Goal: Task Accomplishment & Management: Use online tool/utility

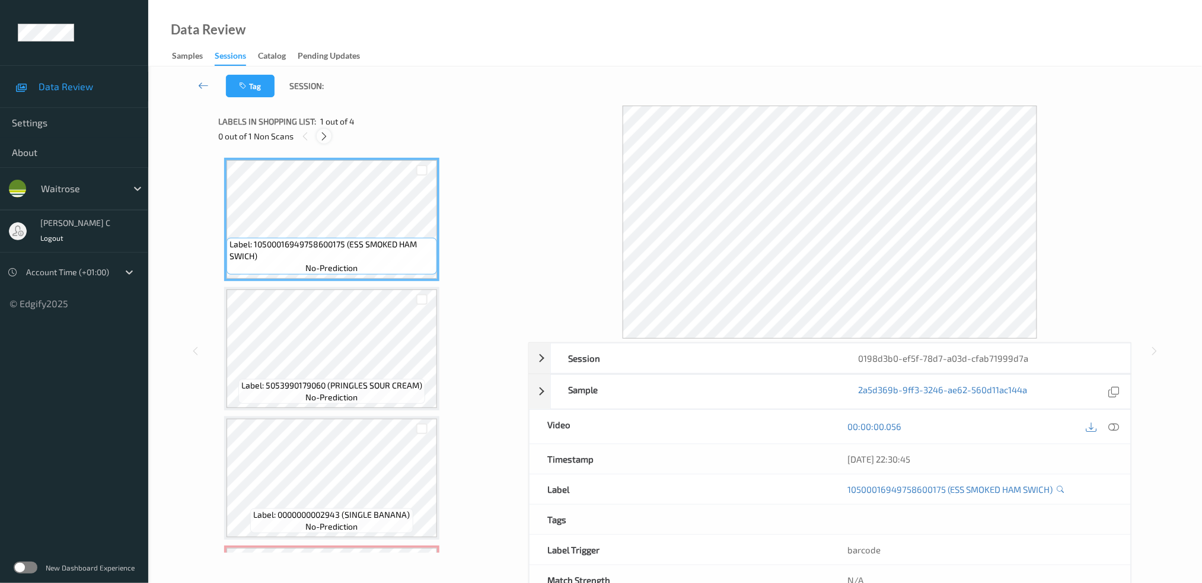
click at [323, 139] on icon at bounding box center [324, 136] width 10 height 11
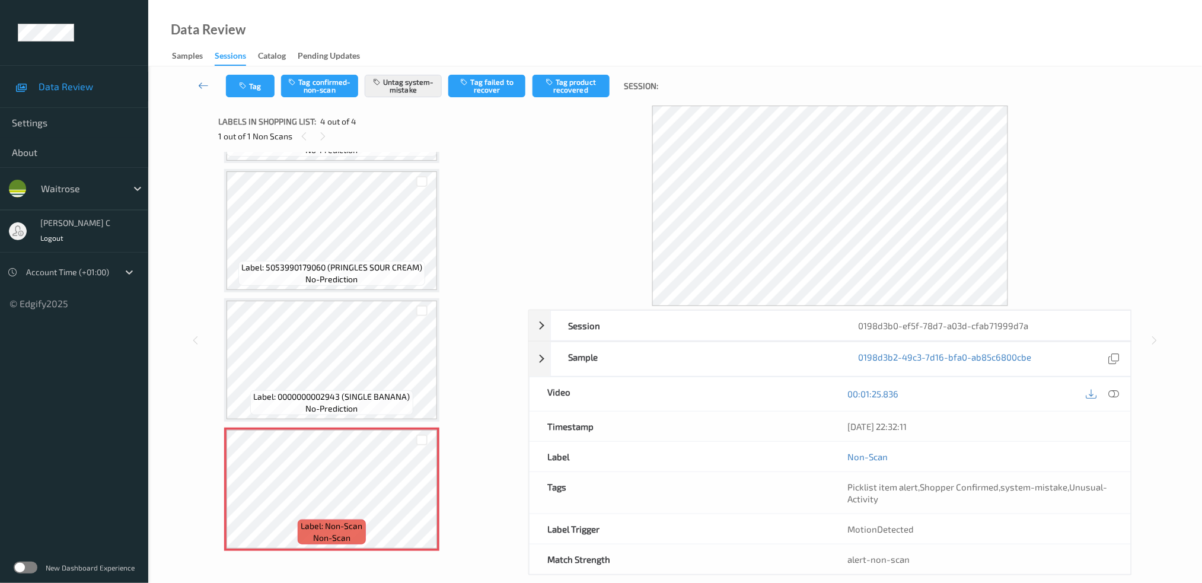
scroll to position [117, 0]
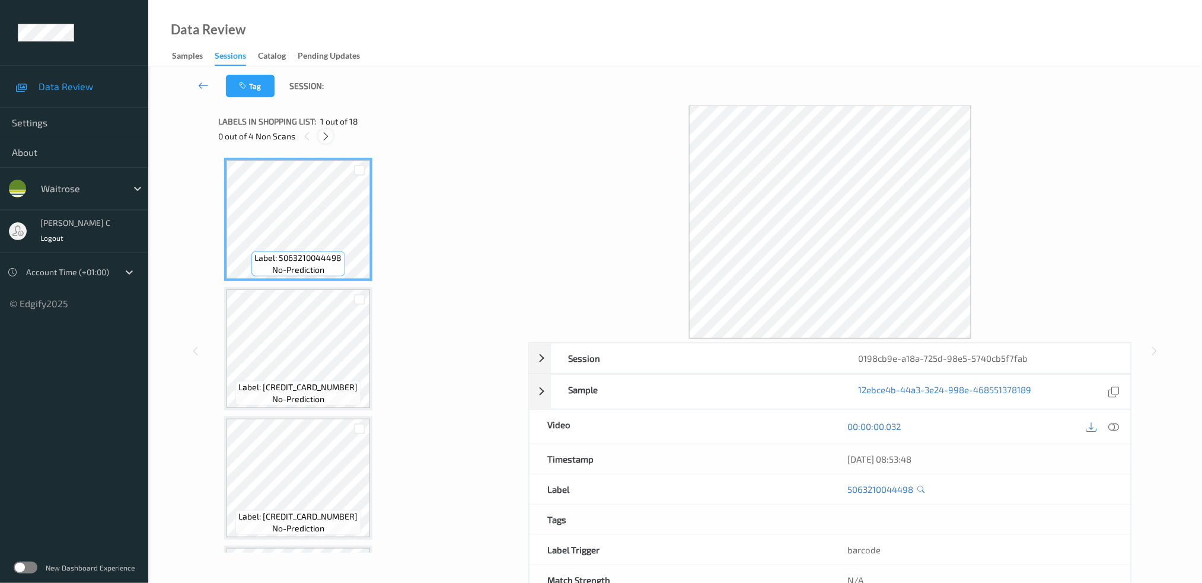
click at [328, 135] on icon at bounding box center [326, 136] width 10 height 11
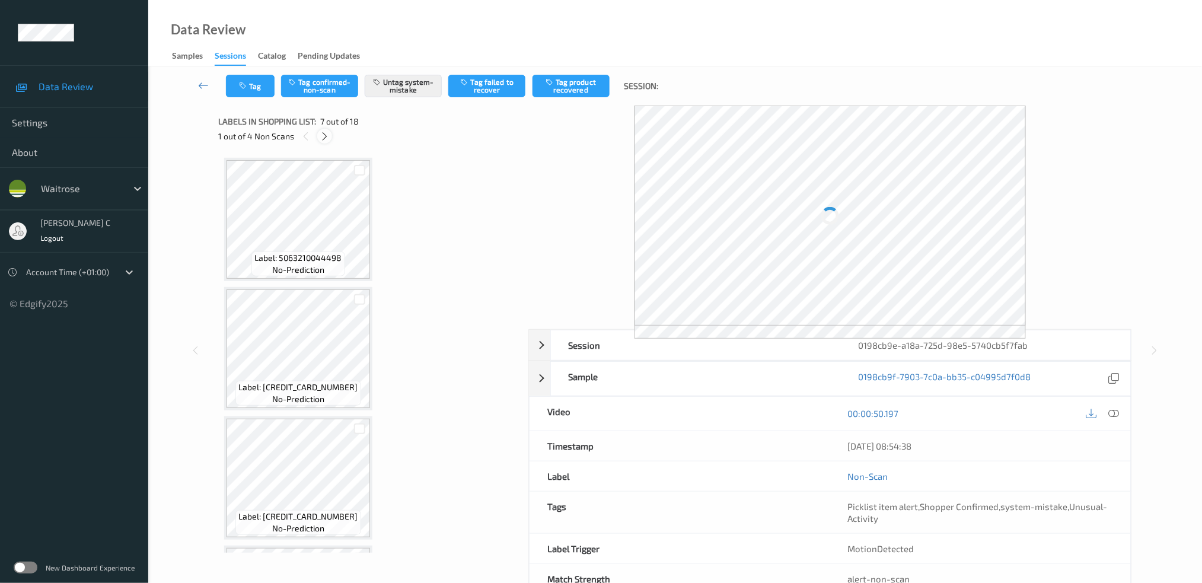
scroll to position [648, 0]
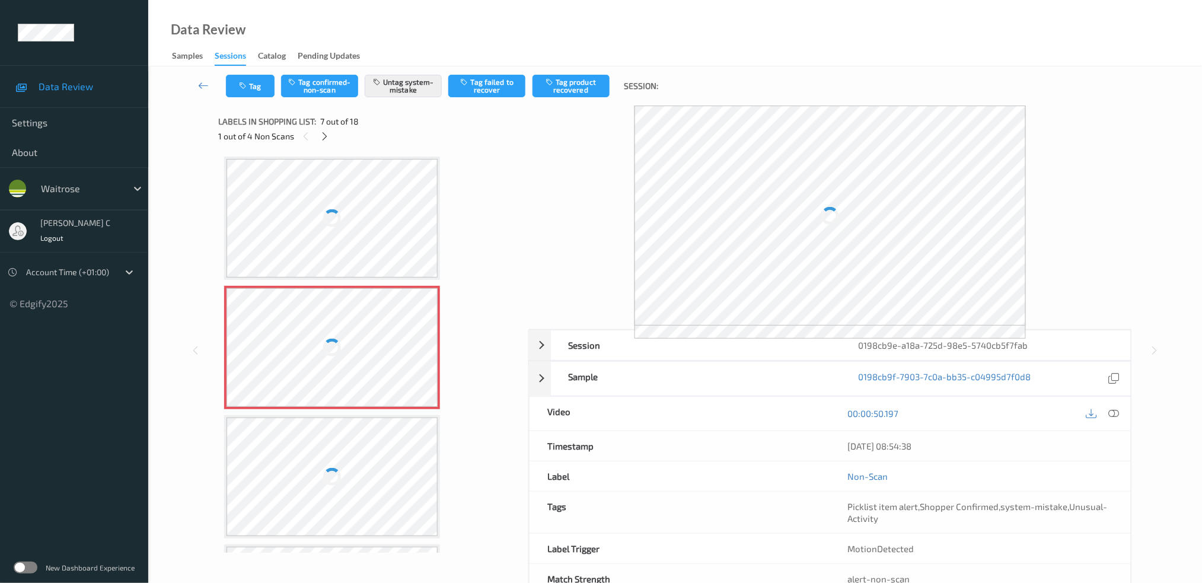
click at [335, 198] on div at bounding box center [332, 218] width 211 height 119
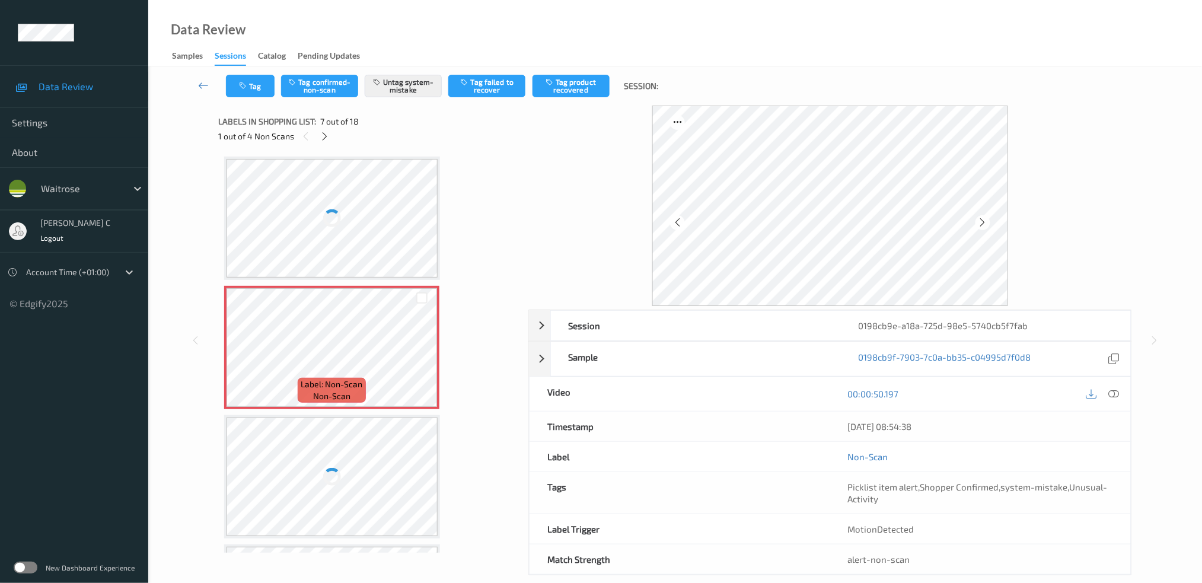
click at [329, 142] on div "1 out of 4 Non Scans" at bounding box center [369, 136] width 302 height 15
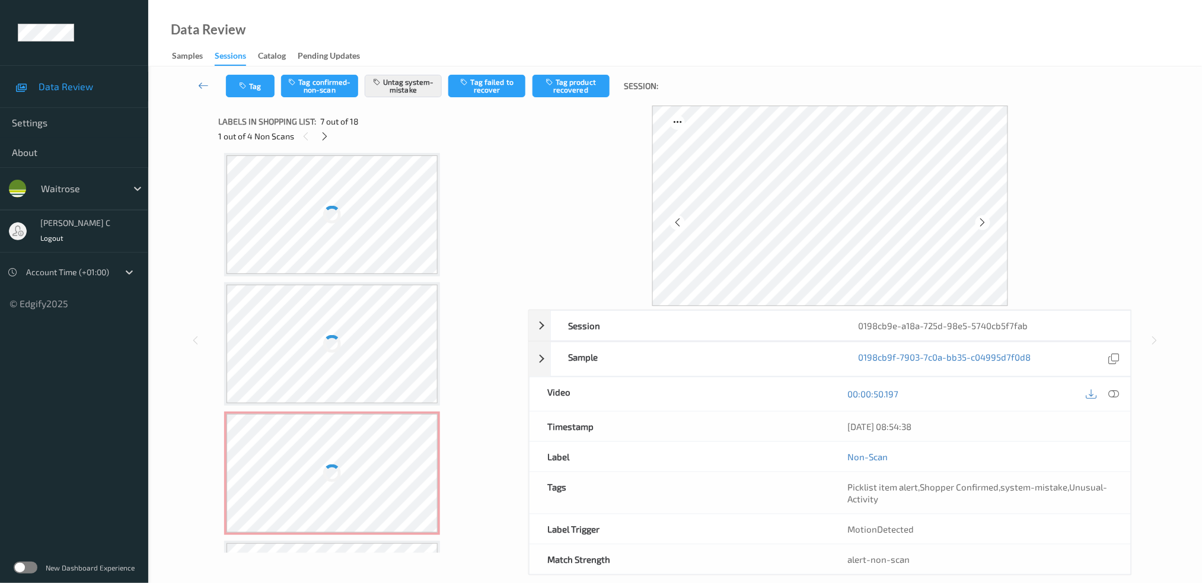
scroll to position [1280, 0]
click at [318, 365] on div at bounding box center [332, 361] width 211 height 119
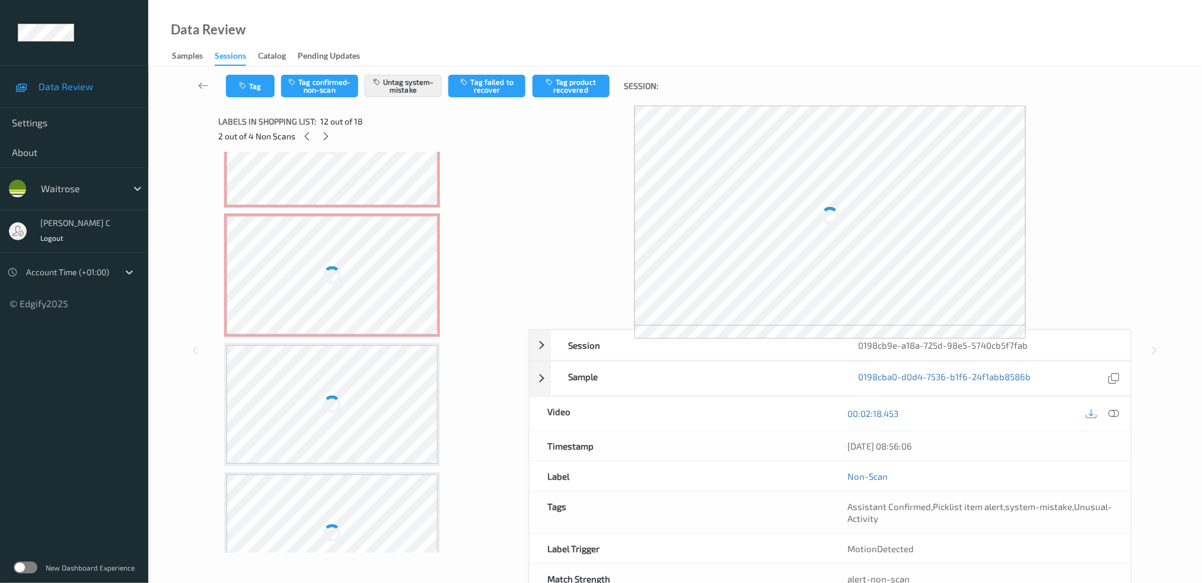
scroll to position [1596, 0]
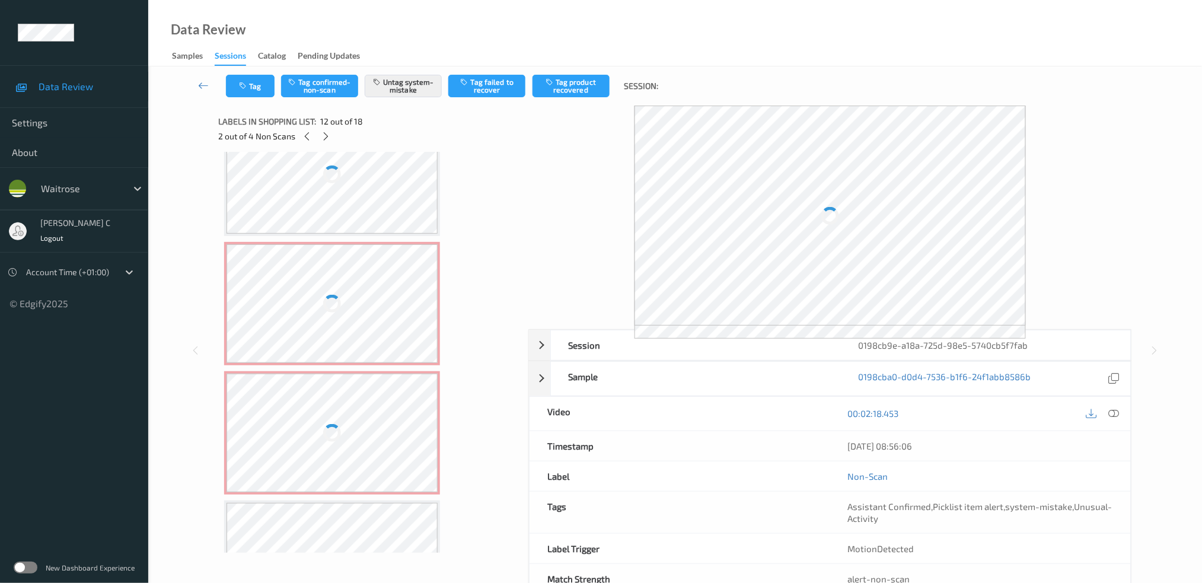
click at [327, 295] on div at bounding box center [332, 304] width 18 height 18
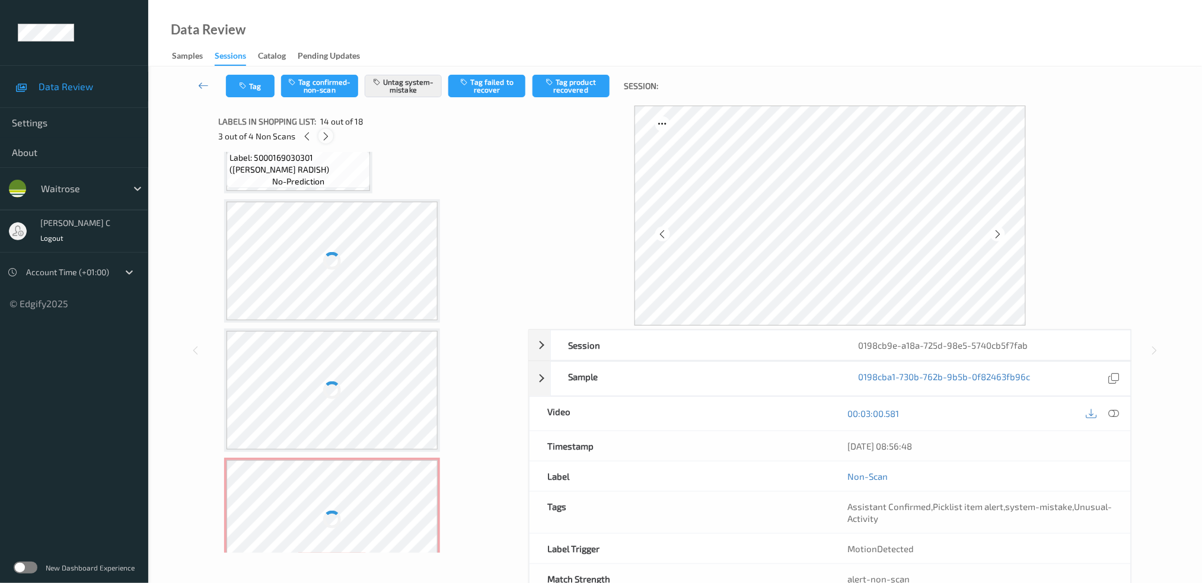
click at [325, 139] on icon at bounding box center [326, 136] width 10 height 11
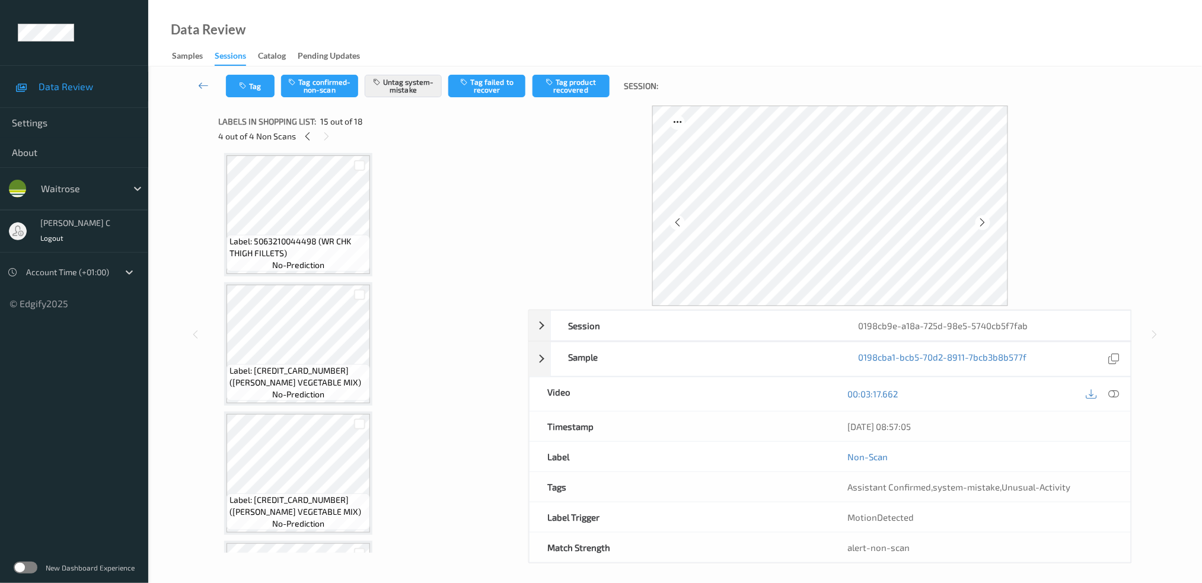
scroll to position [0, 0]
click at [306, 139] on icon at bounding box center [307, 136] width 10 height 11
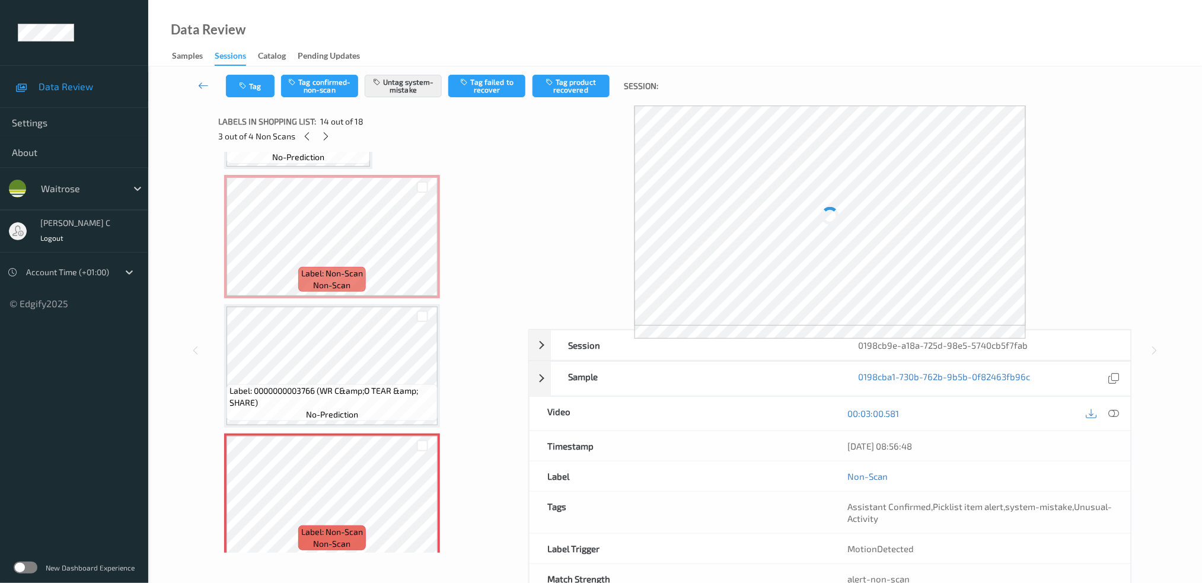
scroll to position [1071, 0]
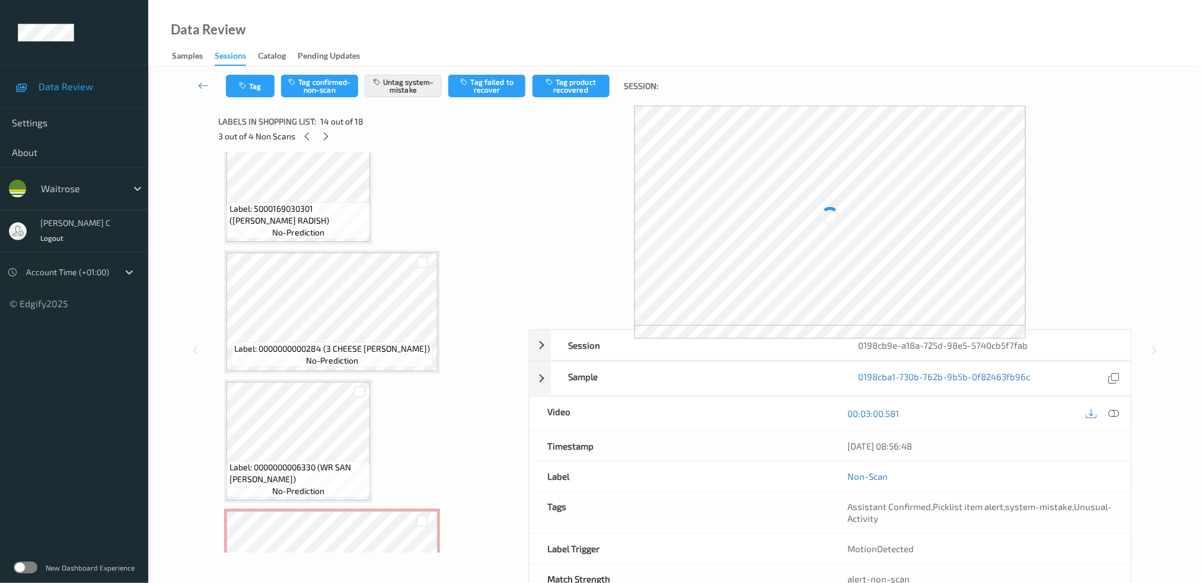
click at [307, 146] on div "Labels in shopping list: 14 out of 18 3 out of 4 Non Scans" at bounding box center [369, 129] width 302 height 46
click at [306, 139] on icon at bounding box center [307, 136] width 10 height 11
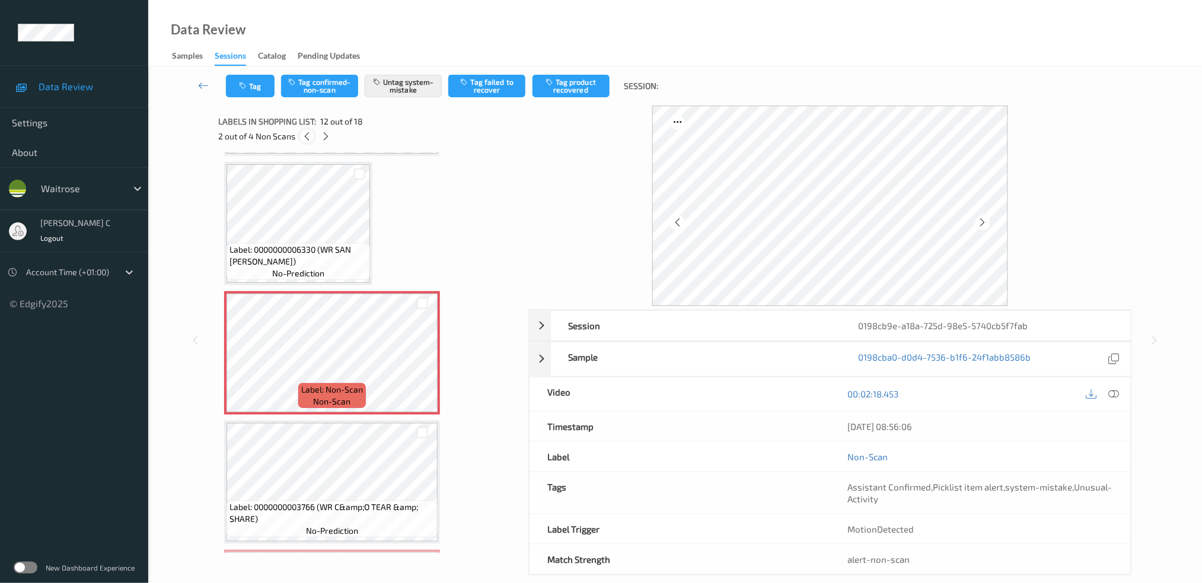
click at [306, 139] on icon at bounding box center [307, 136] width 10 height 11
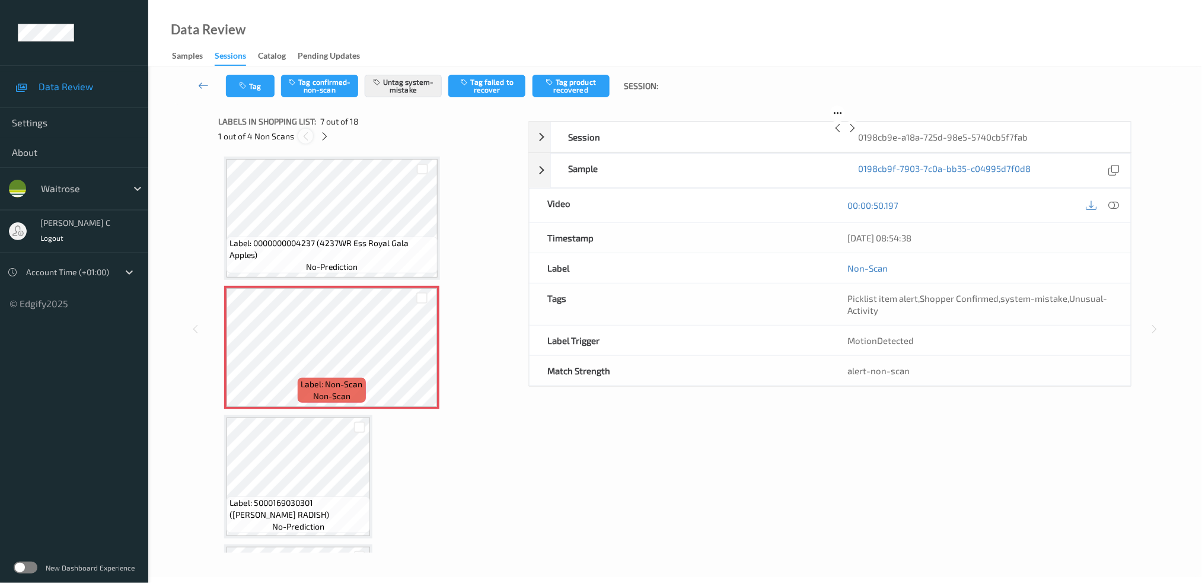
click at [306, 139] on icon at bounding box center [306, 136] width 10 height 11
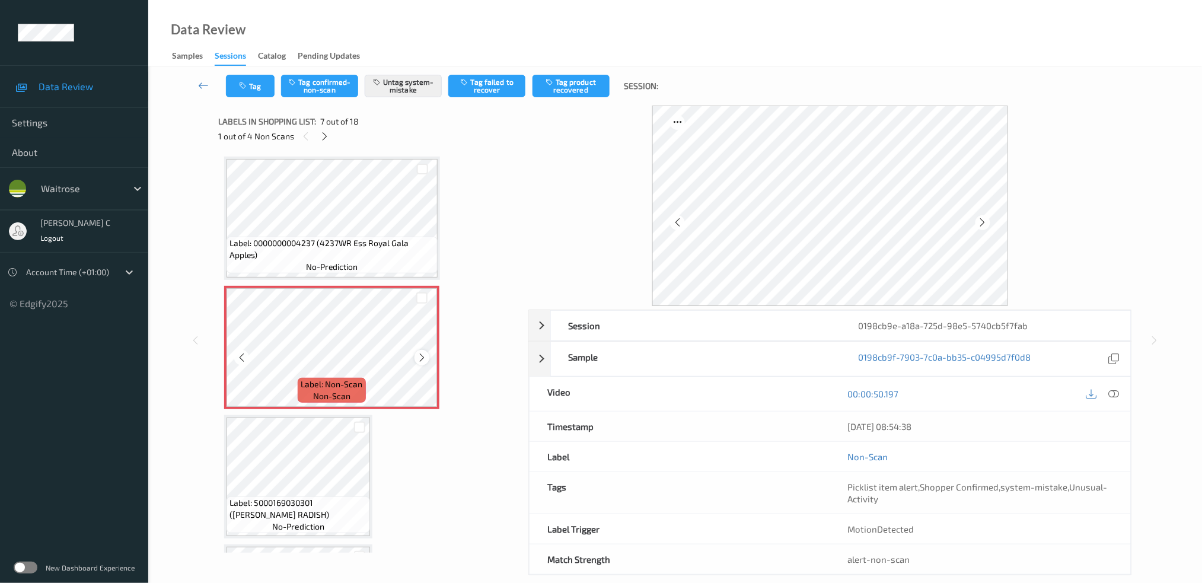
click at [424, 352] on icon at bounding box center [422, 357] width 10 height 11
click at [423, 352] on icon at bounding box center [422, 357] width 10 height 11
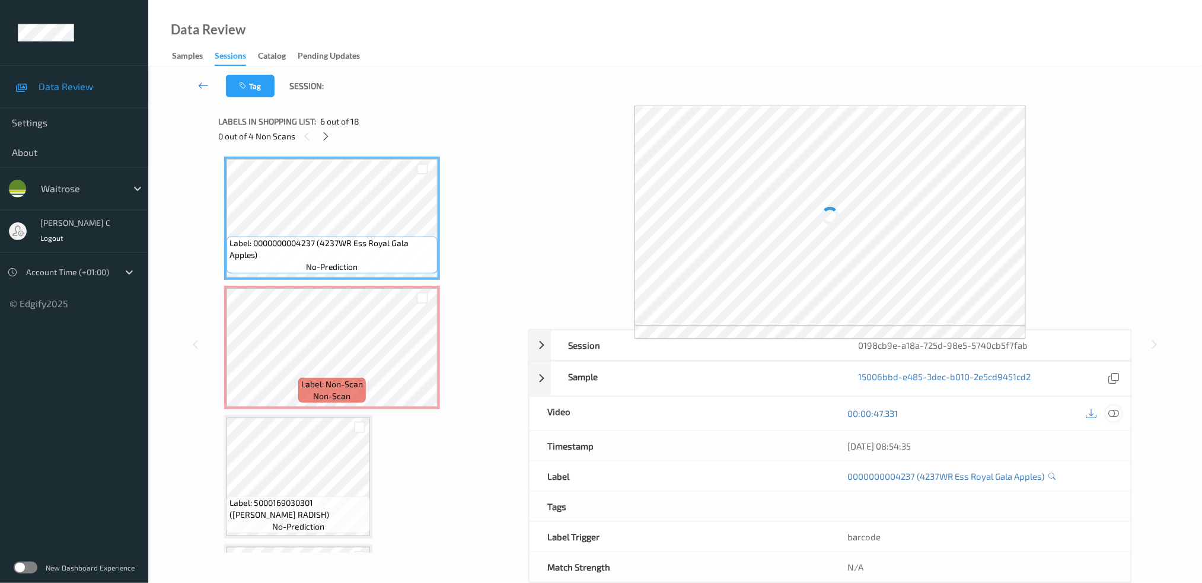
click at [1111, 414] on icon at bounding box center [1113, 413] width 11 height 11
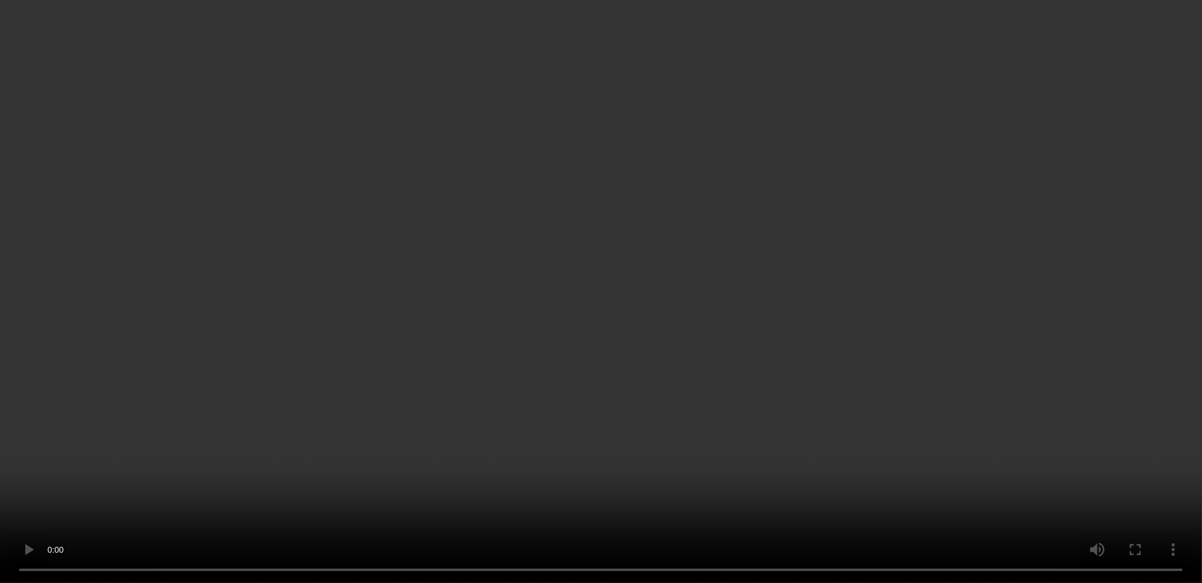
scroll to position [1201, 0]
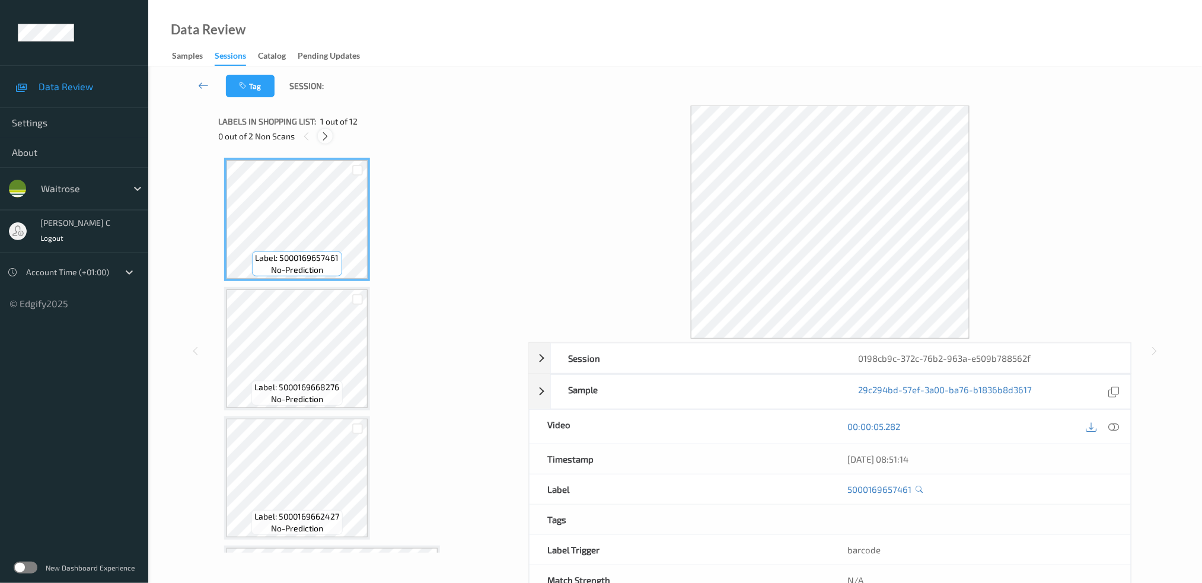
click at [329, 140] on icon at bounding box center [325, 136] width 10 height 11
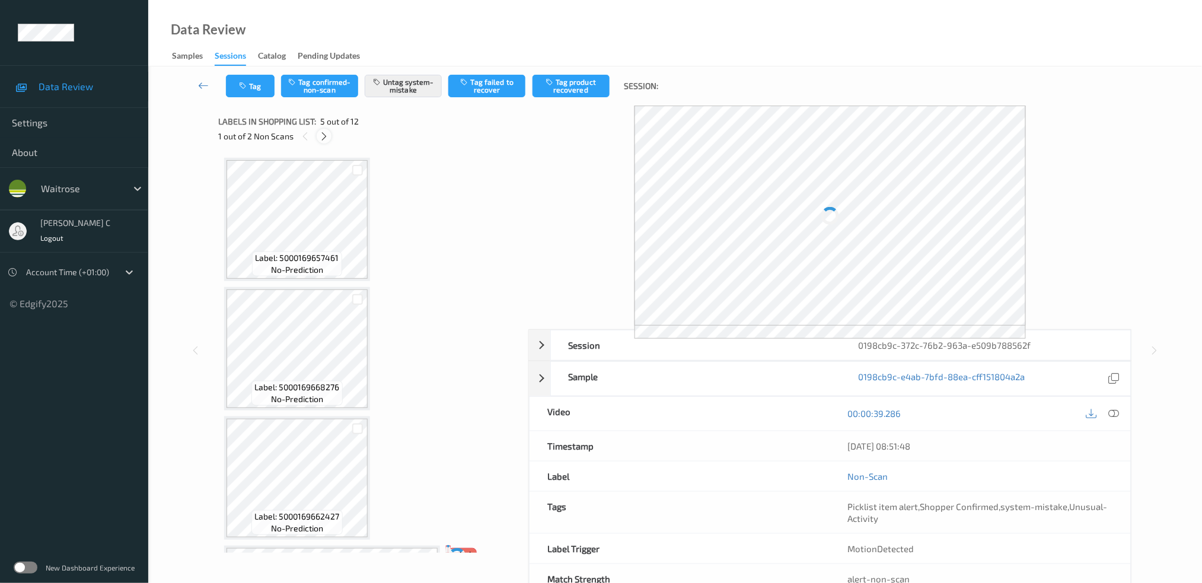
scroll to position [391, 0]
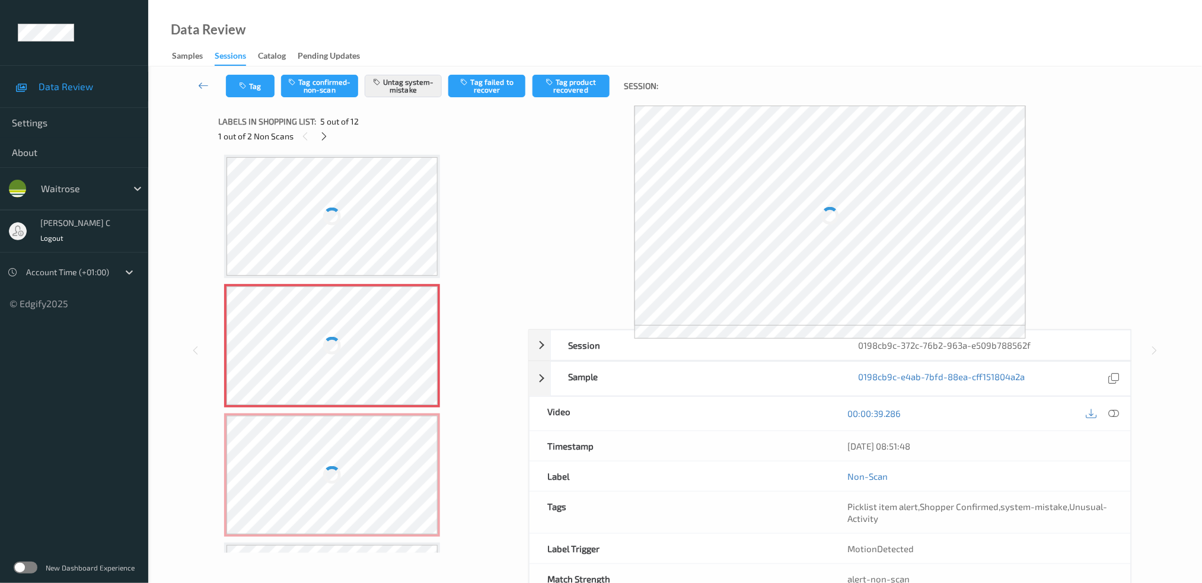
click at [365, 327] on div at bounding box center [332, 345] width 211 height 119
click at [357, 471] on div at bounding box center [332, 475] width 211 height 119
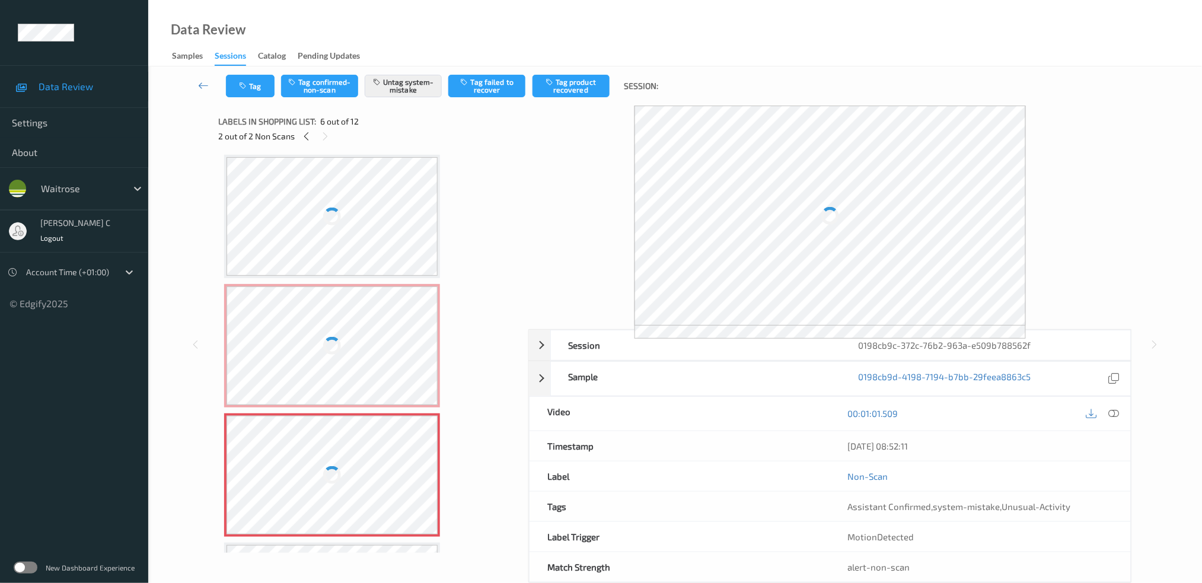
scroll to position [311, 0]
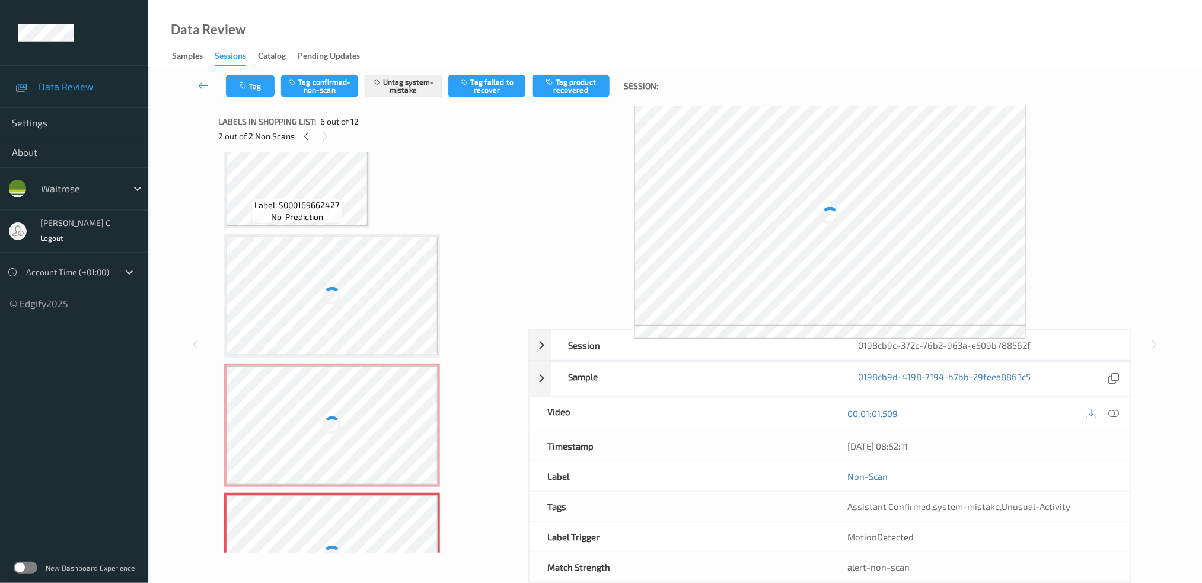
click at [350, 381] on div at bounding box center [332, 425] width 211 height 119
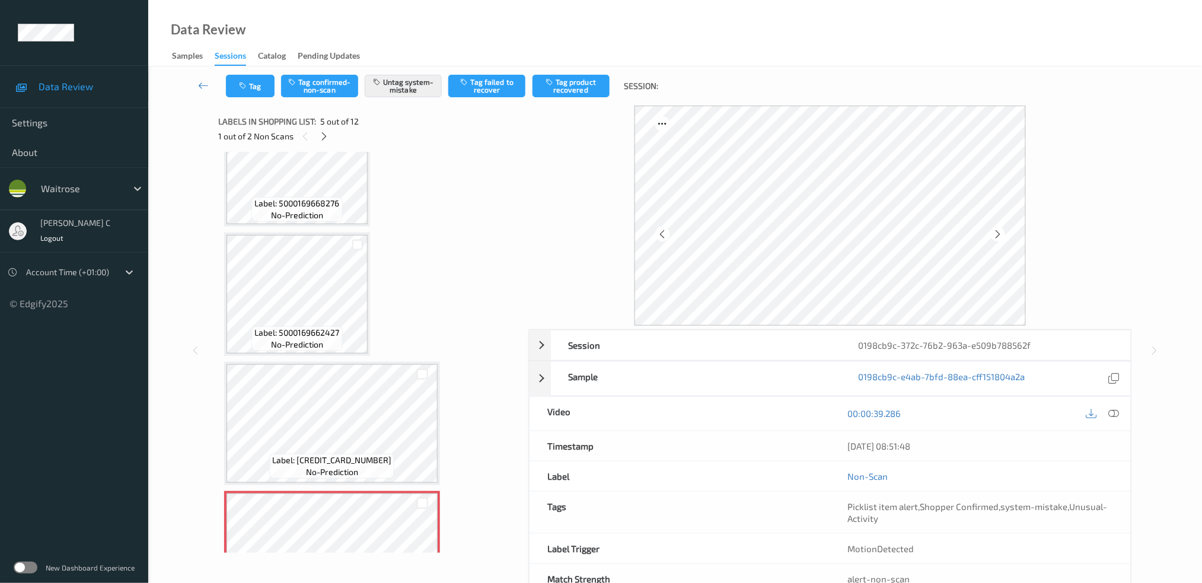
scroll to position [316, 0]
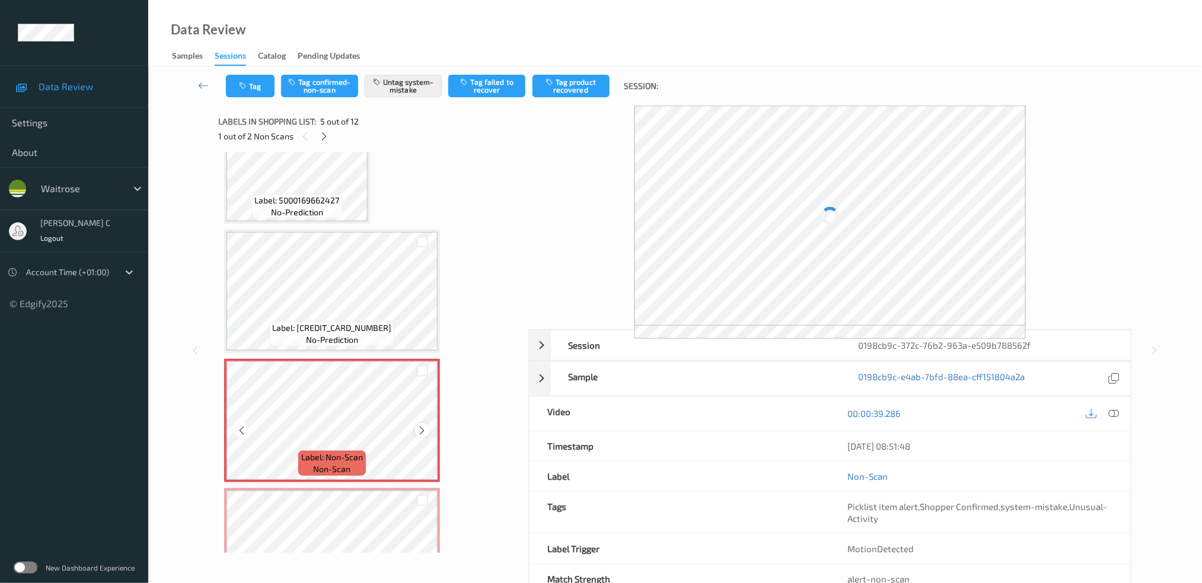
click at [427, 423] on div at bounding box center [422, 430] width 15 height 15
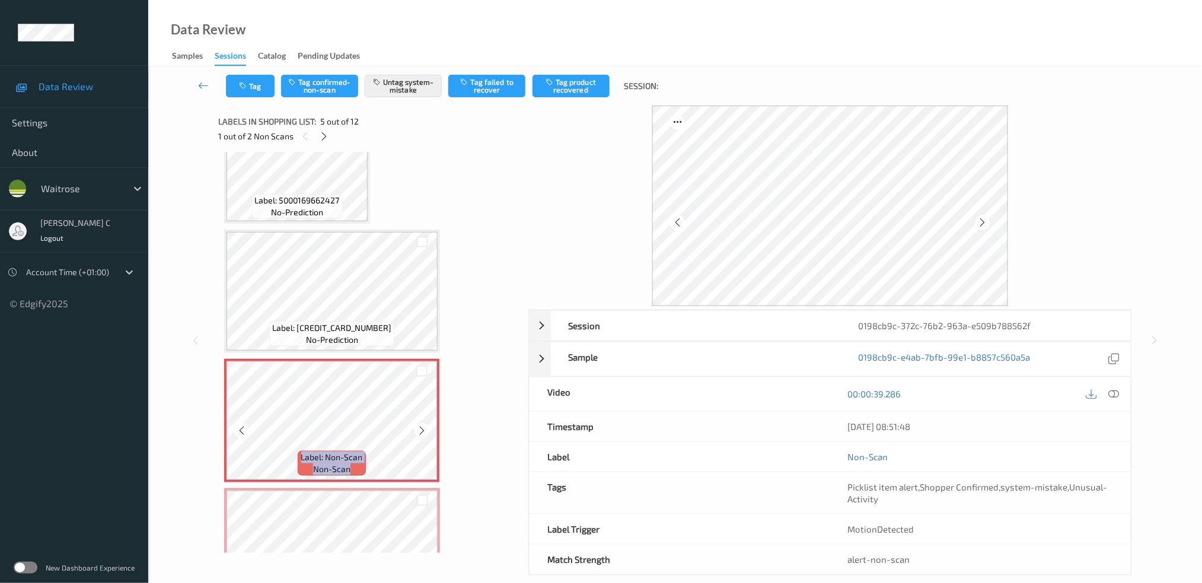
click at [427, 423] on div at bounding box center [422, 430] width 15 height 15
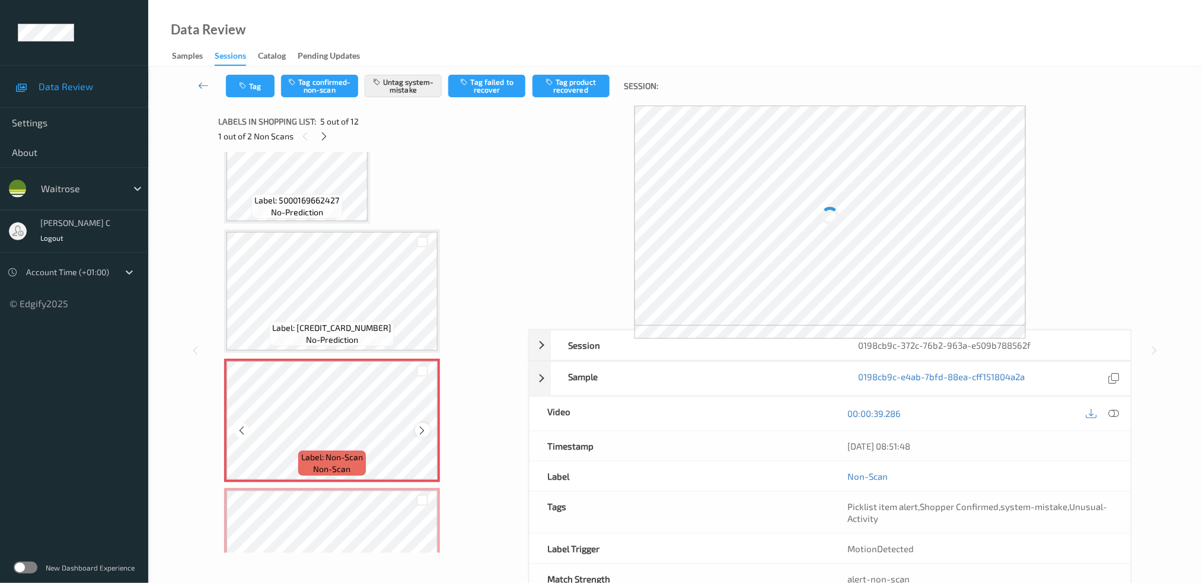
click at [416, 423] on div at bounding box center [422, 430] width 15 height 15
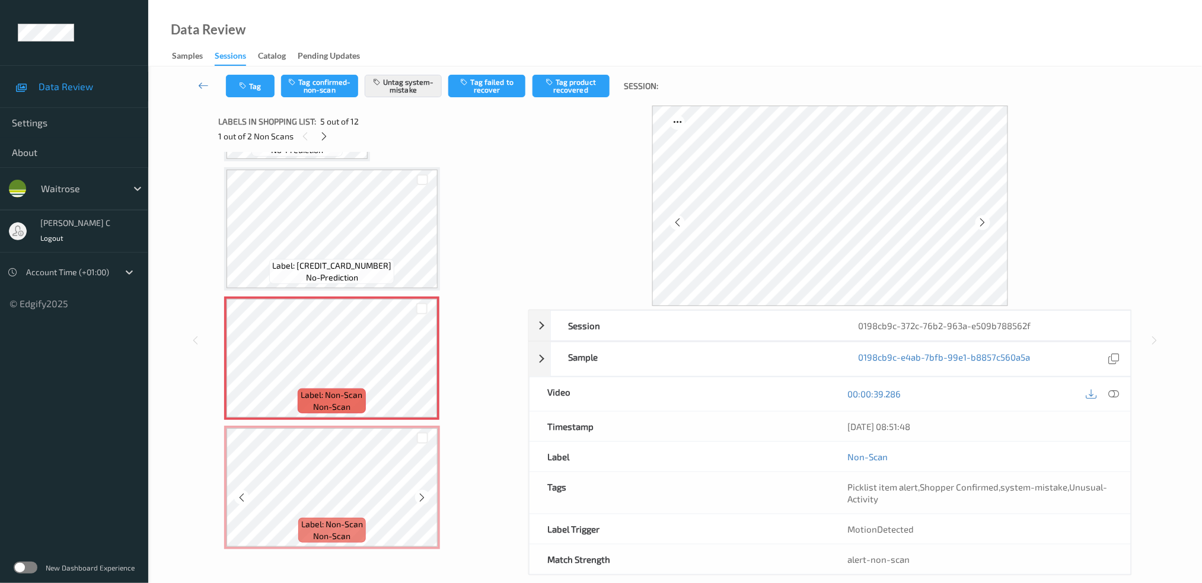
scroll to position [474, 0]
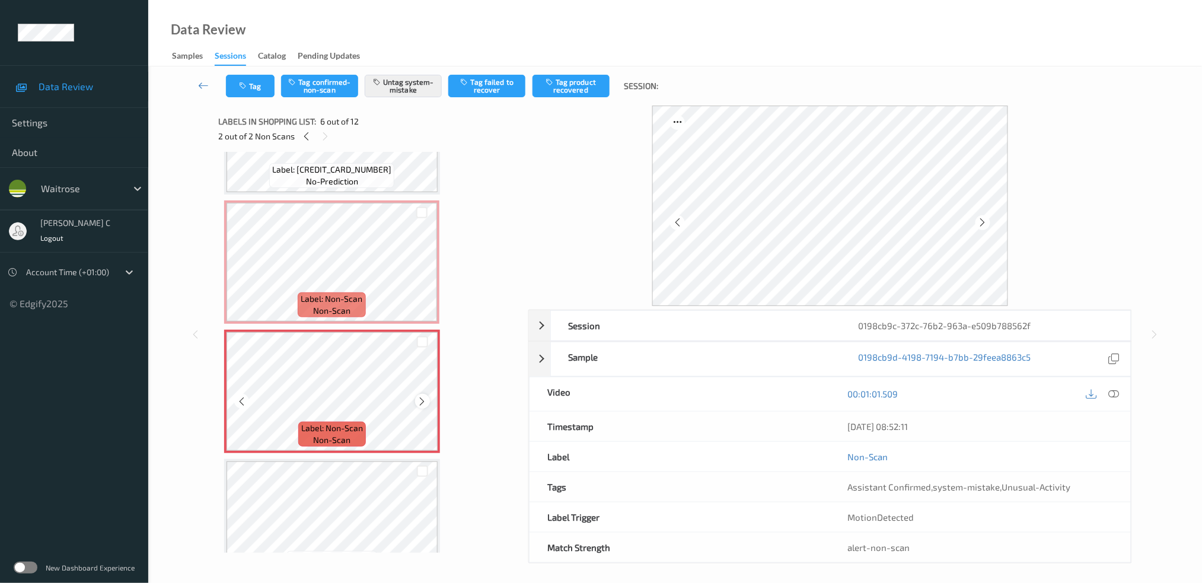
click at [422, 396] on icon at bounding box center [422, 401] width 10 height 11
click at [423, 396] on icon at bounding box center [422, 401] width 10 height 11
click at [253, 84] on button "Tag" at bounding box center [250, 86] width 49 height 23
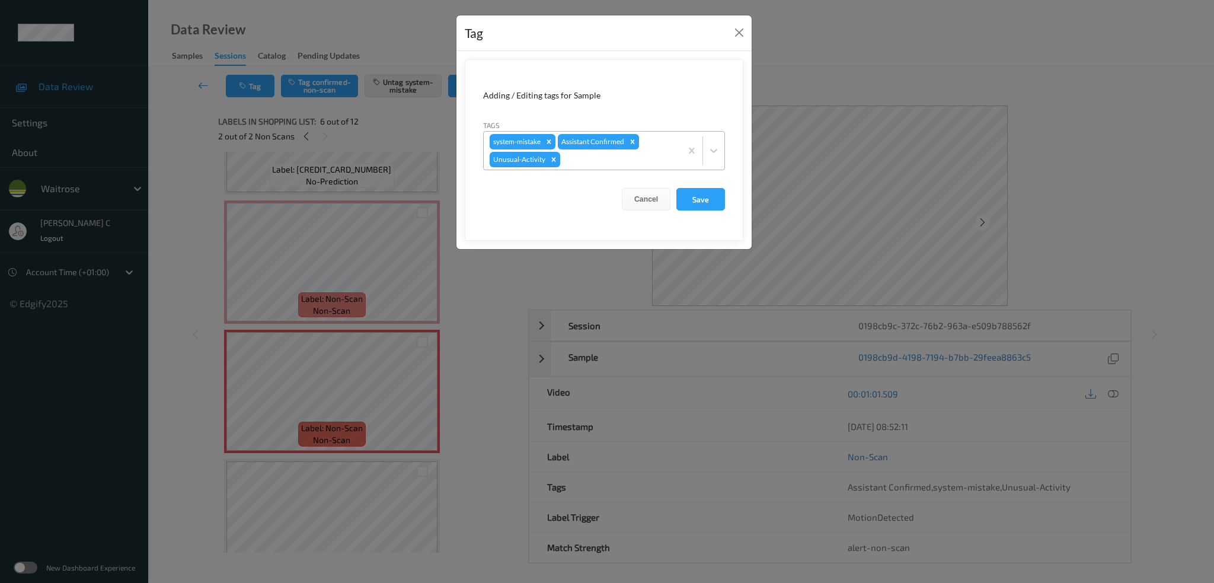
click at [591, 165] on div at bounding box center [619, 159] width 113 height 14
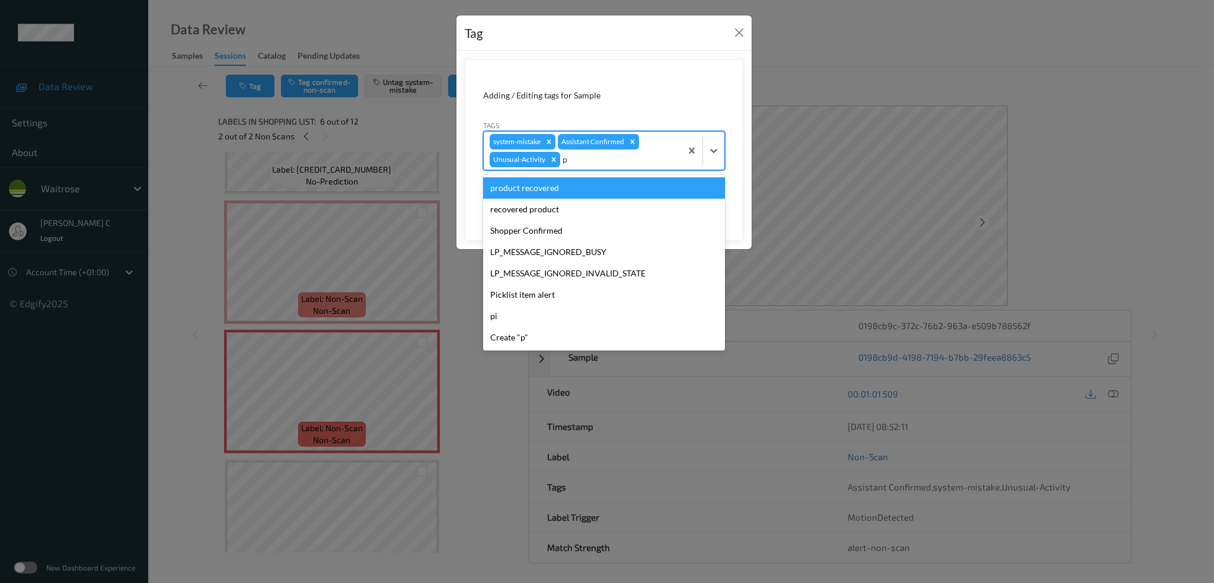
type input "pi"
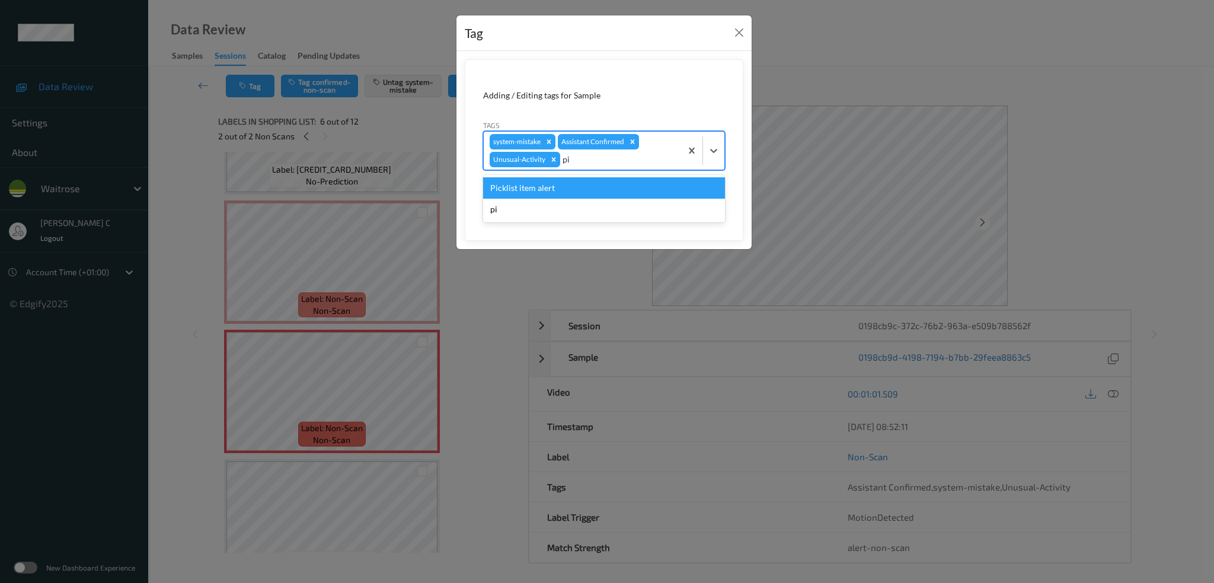
click at [584, 187] on div "Picklist item alert" at bounding box center [604, 187] width 242 height 21
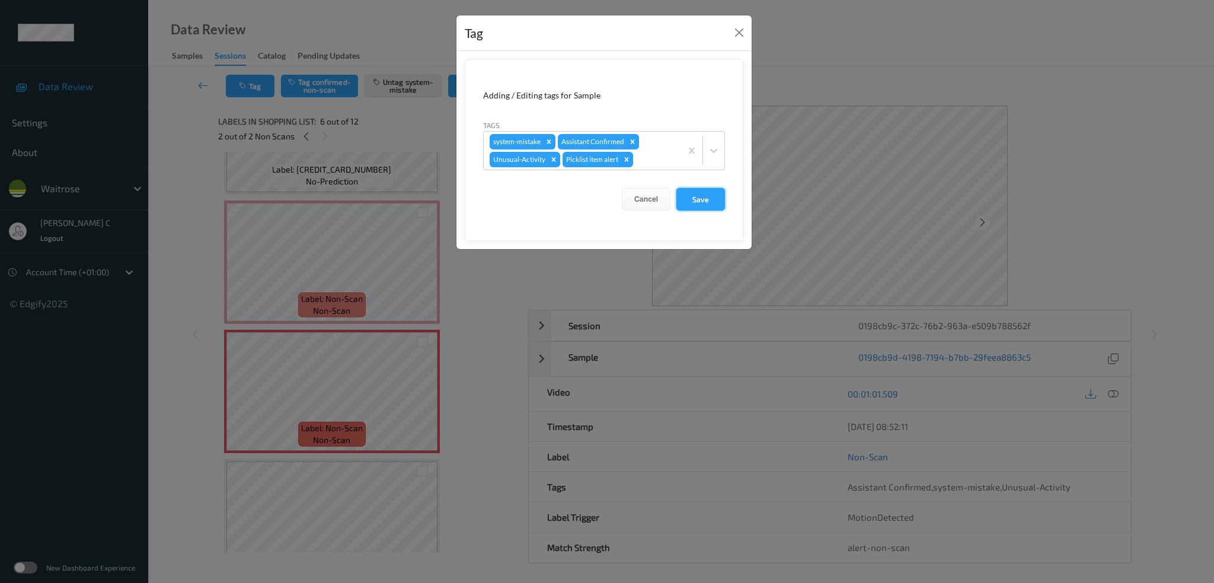
click at [694, 202] on button "Save" at bounding box center [701, 199] width 49 height 23
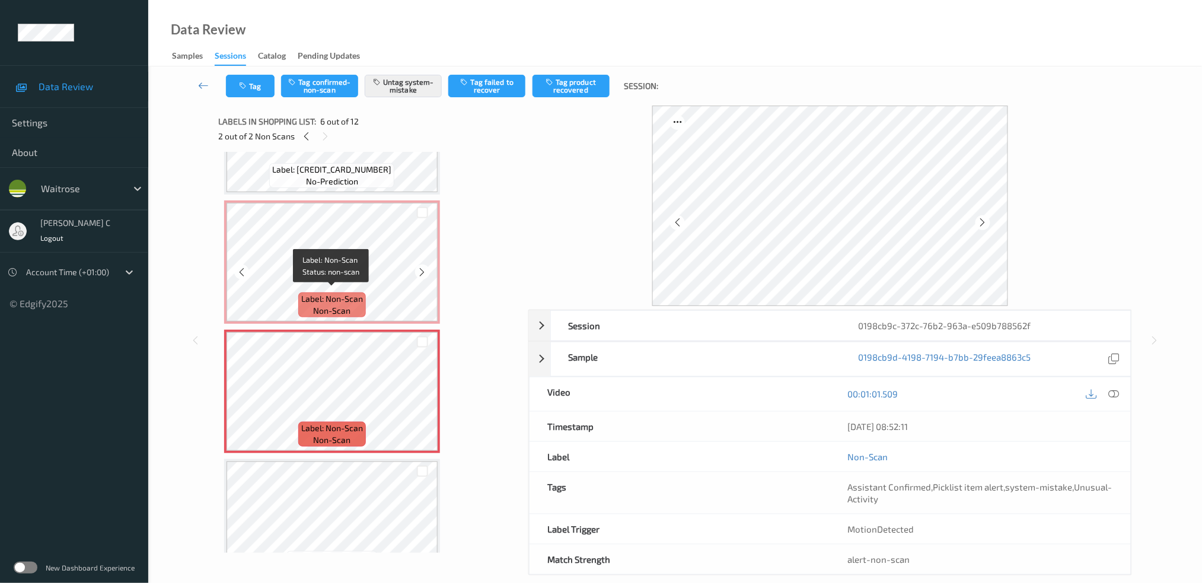
click at [355, 293] on span "Label: Non-Scan" at bounding box center [332, 299] width 62 height 12
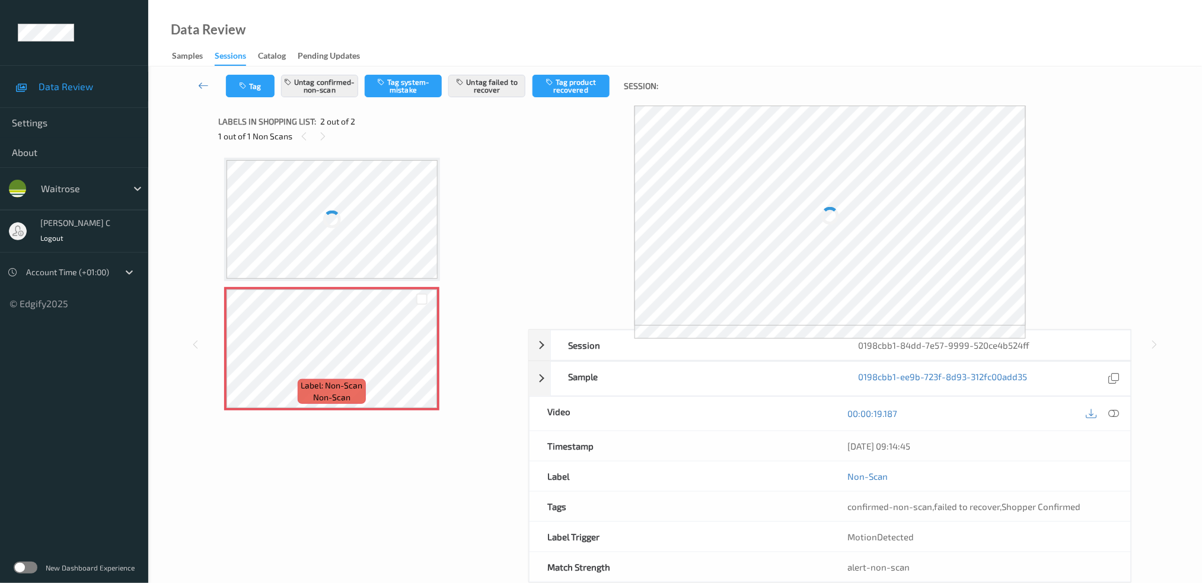
click at [345, 250] on div at bounding box center [332, 219] width 211 height 119
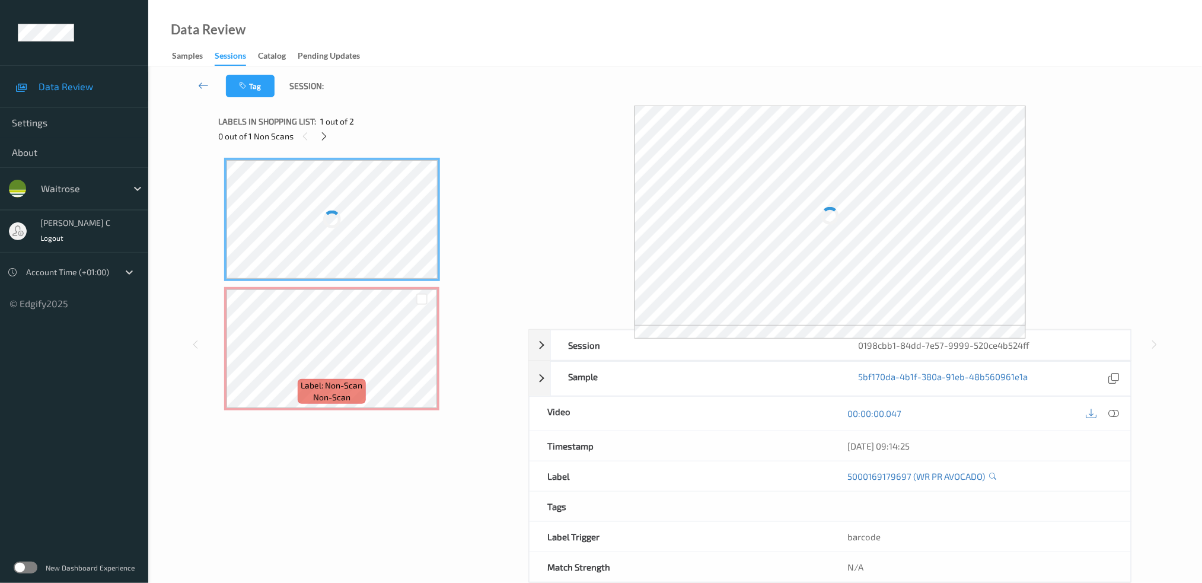
click at [352, 257] on div at bounding box center [332, 219] width 211 height 119
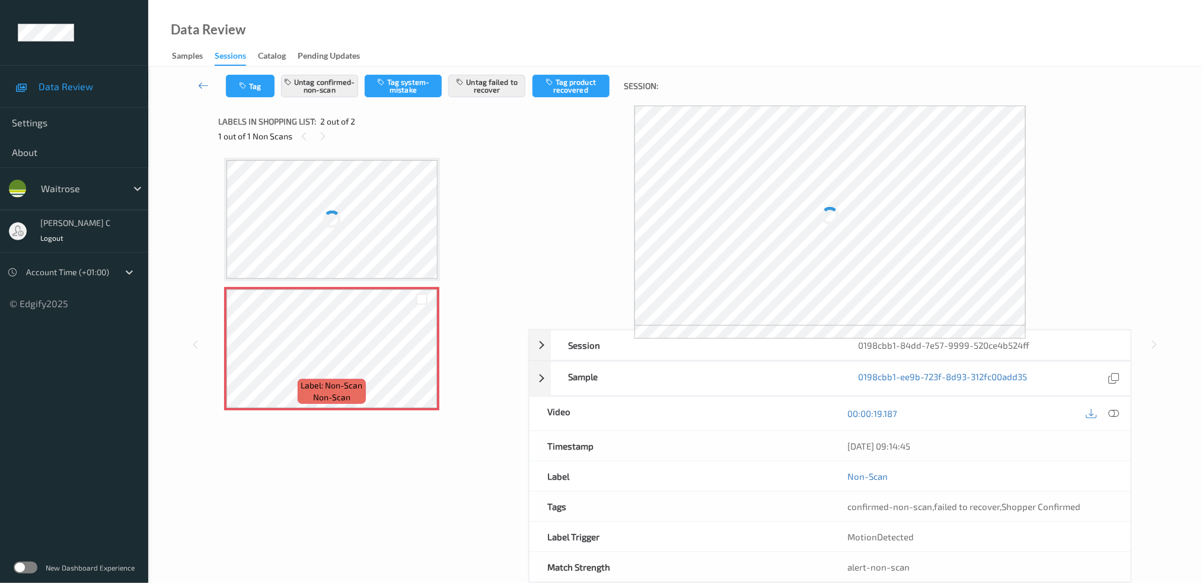
click at [330, 219] on div at bounding box center [331, 219] width 21 height 21
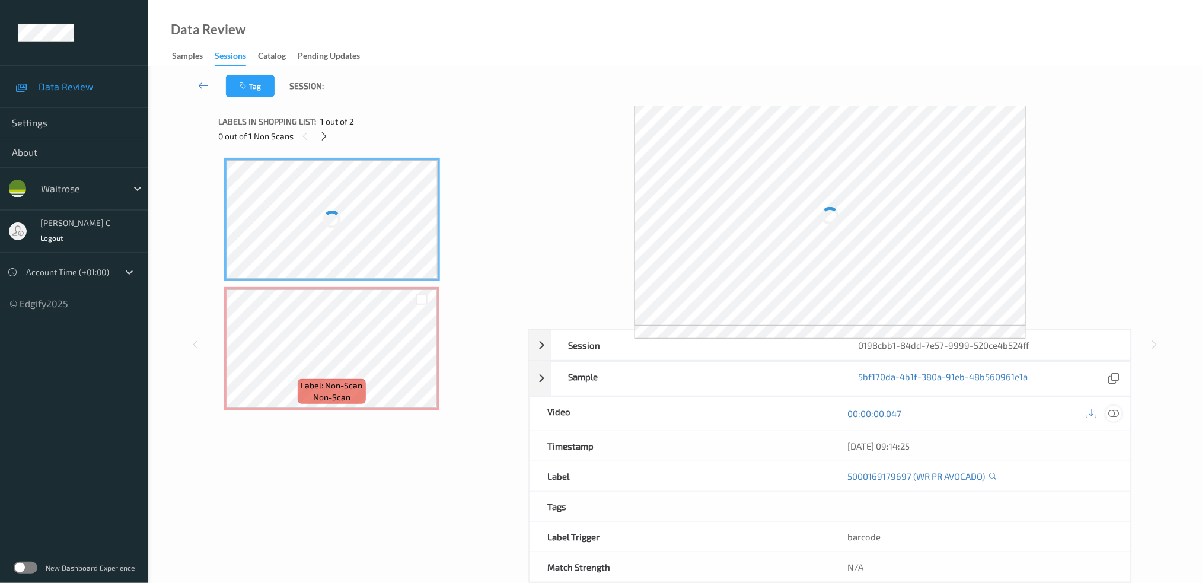
click at [1118, 410] on icon at bounding box center [1113, 413] width 11 height 11
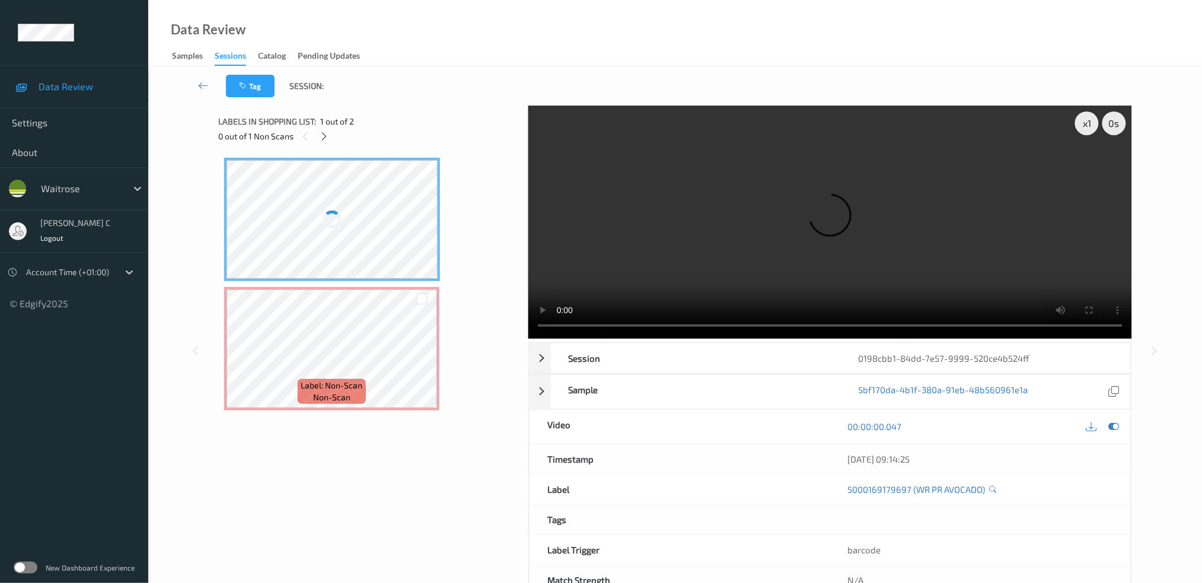
click at [329, 227] on div at bounding box center [332, 220] width 18 height 18
click at [326, 214] on div at bounding box center [332, 219] width 25 height 25
